Goal: Task Accomplishment & Management: Manage account settings

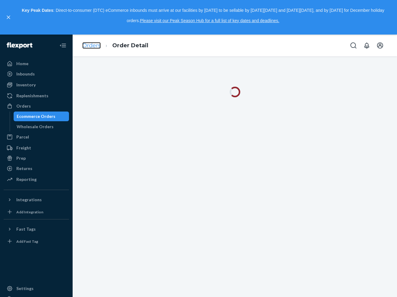
click at [84, 46] on link "Orders" at bounding box center [91, 45] width 18 height 7
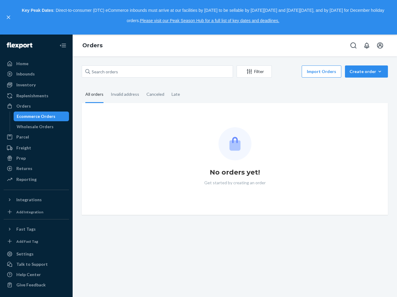
click at [161, 79] on div "Filter Import Orders Create order Ecommerce order Removal order All orders Inva…" at bounding box center [235, 139] width 316 height 149
click at [161, 74] on input "text" at bounding box center [157, 71] width 151 height 12
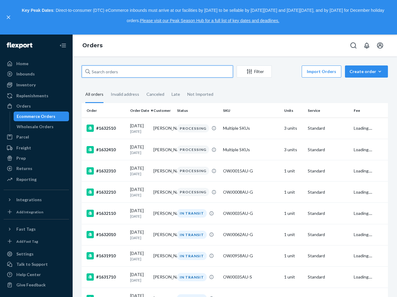
paste input "1621910"
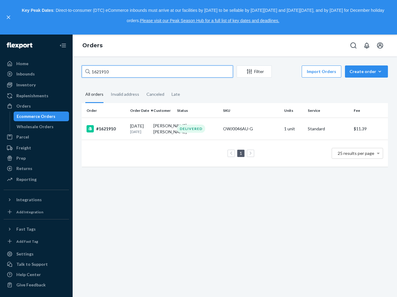
type input "1621910"
click at [206, 112] on th "Status" at bounding box center [198, 110] width 46 height 15
click at [208, 129] on div "DELIVERED" at bounding box center [198, 129] width 44 height 8
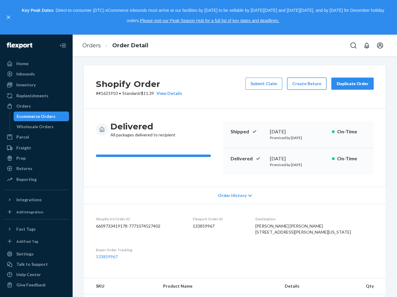
click at [304, 89] on button "Create Return" at bounding box center [306, 84] width 39 height 12
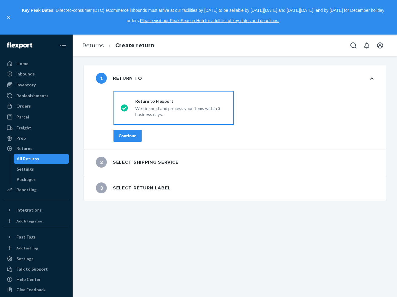
click at [135, 139] on button "Continue" at bounding box center [128, 136] width 28 height 12
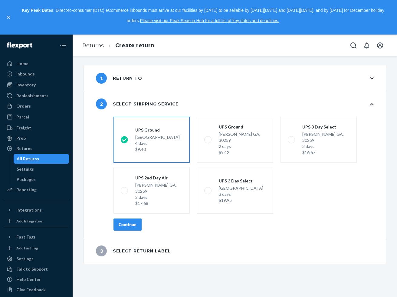
click at [116, 218] on button "Continue" at bounding box center [128, 224] width 28 height 12
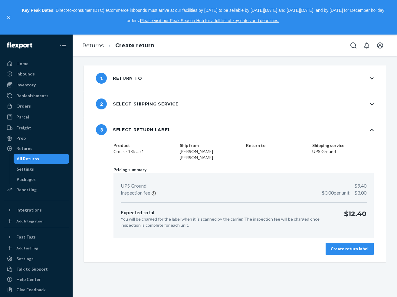
click at [338, 246] on div "Create return label" at bounding box center [350, 249] width 38 height 6
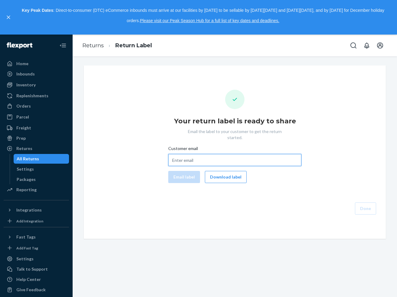
click at [219, 156] on input "Customer email" at bounding box center [234, 160] width 133 height 12
paste input "[PERSON_NAME][EMAIL_ADDRESS][PERSON_NAME][DOMAIN_NAME]"
type input "[PERSON_NAME][EMAIL_ADDRESS][PERSON_NAME][DOMAIN_NAME]"
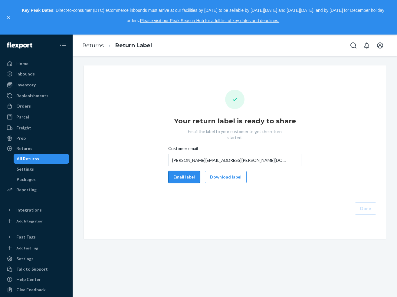
click at [187, 173] on button "Email label" at bounding box center [184, 177] width 32 height 12
click at [226, 173] on button "Download label" at bounding box center [226, 177] width 42 height 12
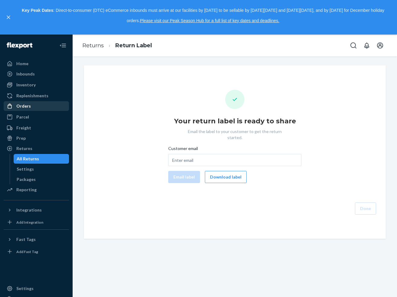
click at [15, 108] on div at bounding box center [12, 106] width 10 height 6
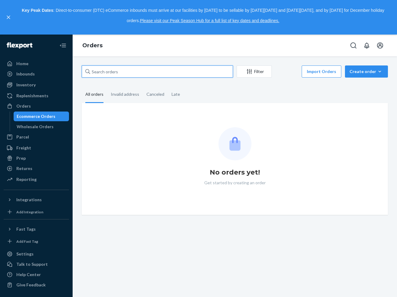
click at [121, 72] on input "text" at bounding box center [157, 71] width 151 height 12
paste input "1611910"
type input "1611910"
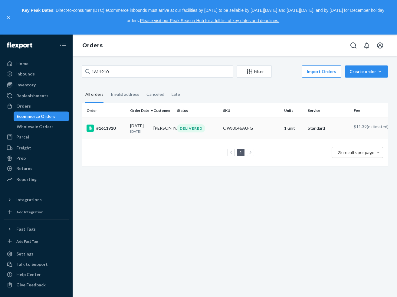
click at [126, 137] on td "#1611910" at bounding box center [105, 128] width 46 height 21
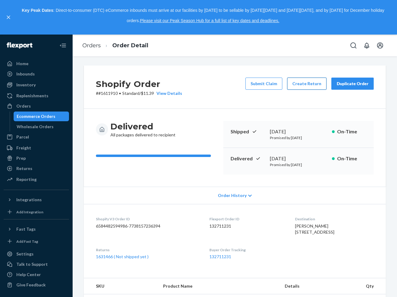
click at [301, 85] on button "Create Return" at bounding box center [306, 84] width 39 height 12
click at [5, 19] on div "Key Peak Dates : Direct-to-consumer (DTC) eCommerce inbounds must arrive at our…" at bounding box center [198, 17] width 397 height 35
click at [10, 18] on icon "close," at bounding box center [9, 17] width 4 height 4
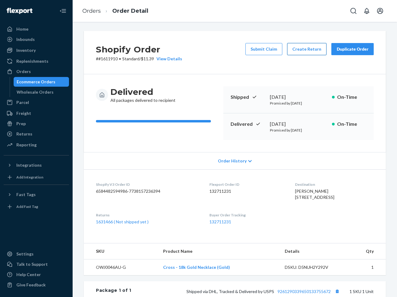
click at [300, 45] on button "Create Return" at bounding box center [306, 49] width 39 height 12
click at [106, 224] on link "1631466 ( Not shipped yet )" at bounding box center [122, 221] width 53 height 5
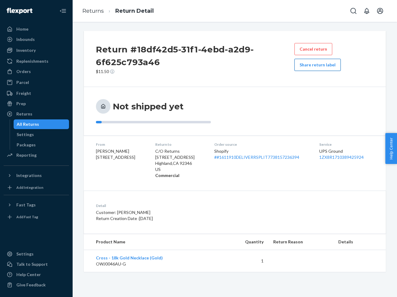
click at [307, 66] on button "Share return label" at bounding box center [318, 65] width 46 height 12
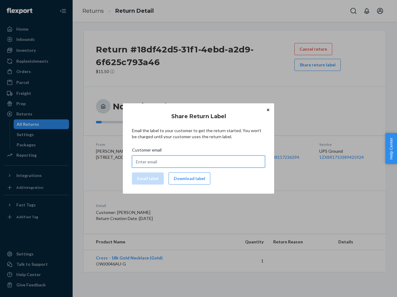
click at [162, 158] on input "Customer email" at bounding box center [198, 161] width 133 height 12
paste input "gallupnatasha@gmail.com"
type input "gallupnatasha@gmail.com"
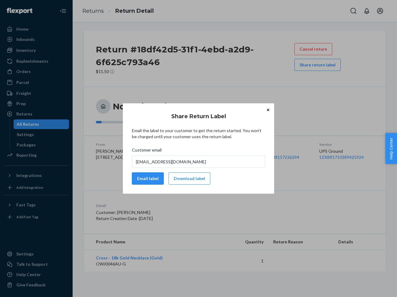
click at [151, 178] on button "Email label" at bounding box center [148, 178] width 32 height 12
click at [183, 178] on button "Download label" at bounding box center [190, 178] width 42 height 12
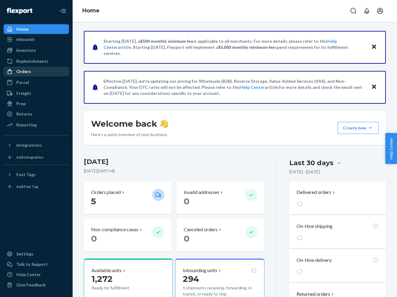
click at [25, 72] on div "Orders" at bounding box center [23, 71] width 15 height 6
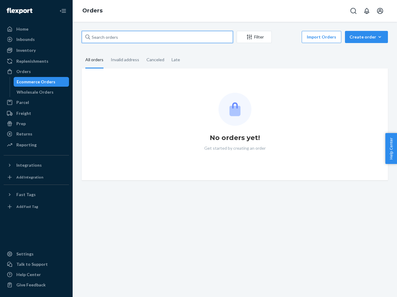
click at [130, 33] on input "text" at bounding box center [157, 37] width 151 height 12
paste input "#1625910 Complete"
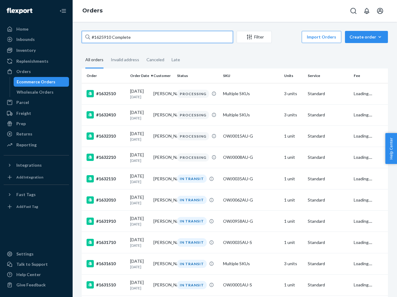
click at [119, 40] on input "#1625910 Complete" at bounding box center [157, 37] width 151 height 12
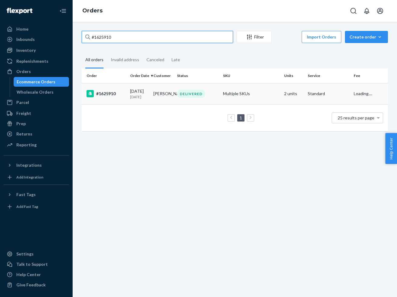
type input "#1625910"
click at [131, 94] on div "08/15/2025 10 days ago" at bounding box center [139, 93] width 19 height 11
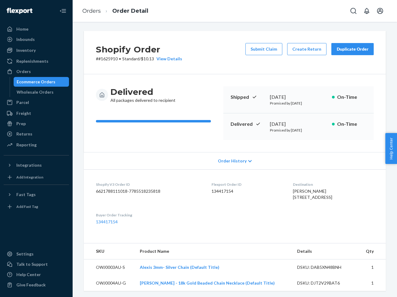
click at [340, 47] on div "Duplicate Order" at bounding box center [353, 49] width 32 height 6
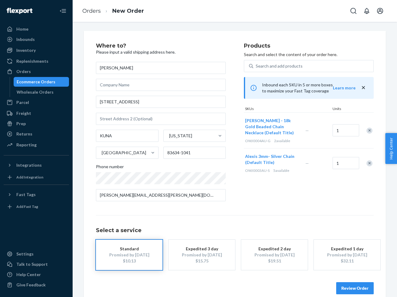
click at [368, 131] on div "Remove Item" at bounding box center [370, 131] width 6 height 6
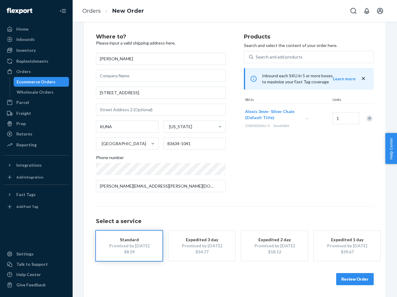
click at [343, 276] on button "Review Order" at bounding box center [356, 279] width 38 height 12
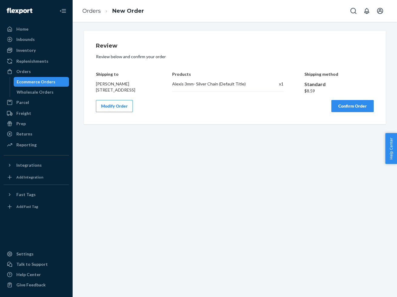
click at [343, 112] on button "Confirm Order" at bounding box center [353, 106] width 42 height 12
